Goal: Use online tool/utility: Use online tool/utility

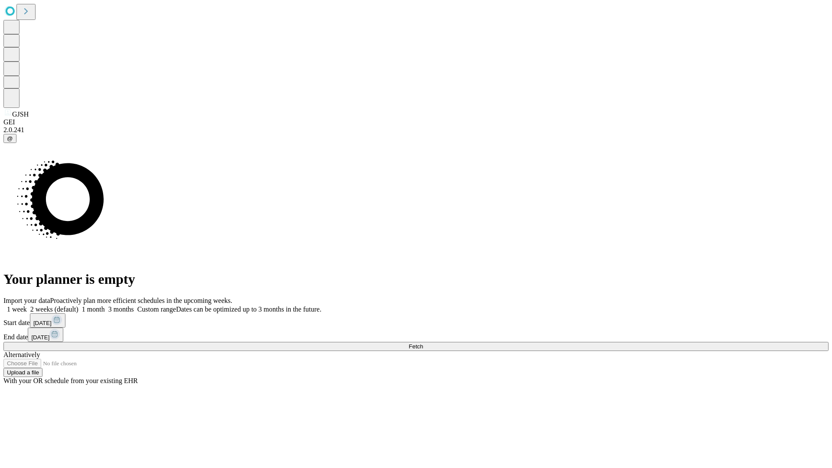
click at [423, 343] on span "Fetch" at bounding box center [415, 346] width 14 height 6
